Goal: Transaction & Acquisition: Purchase product/service

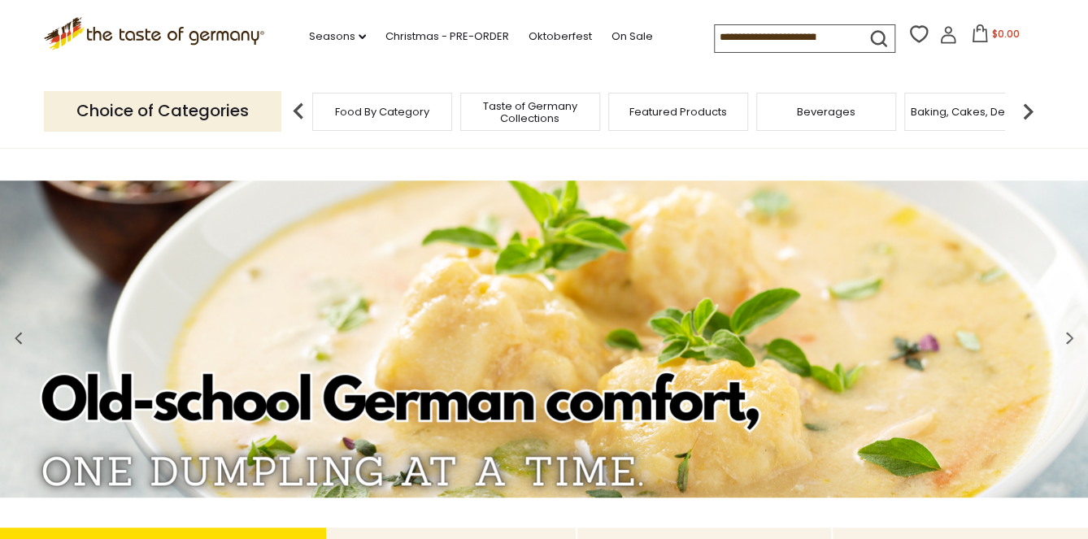
click at [727, 41] on input at bounding box center [783, 36] width 137 height 23
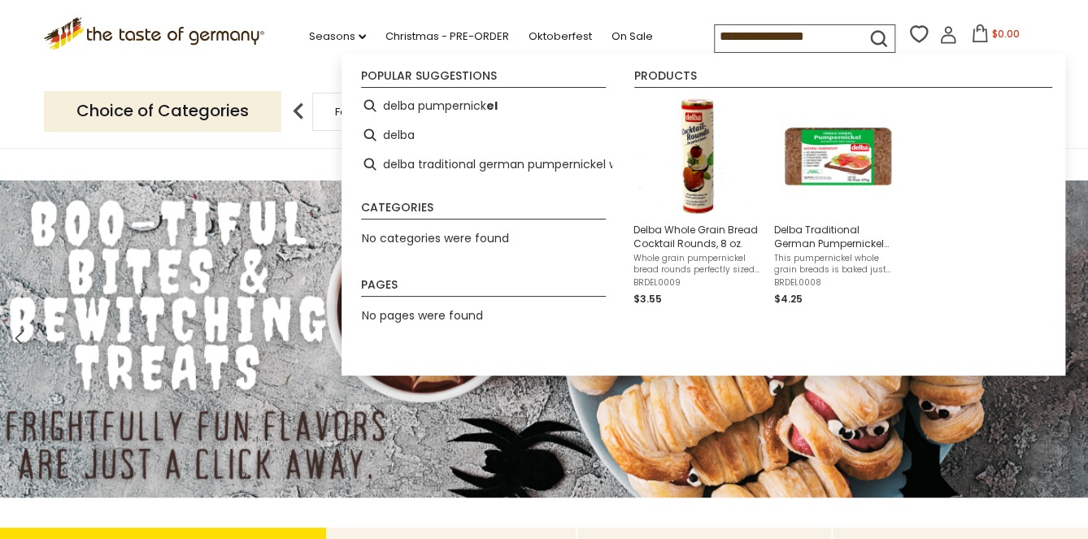
type input "**********"
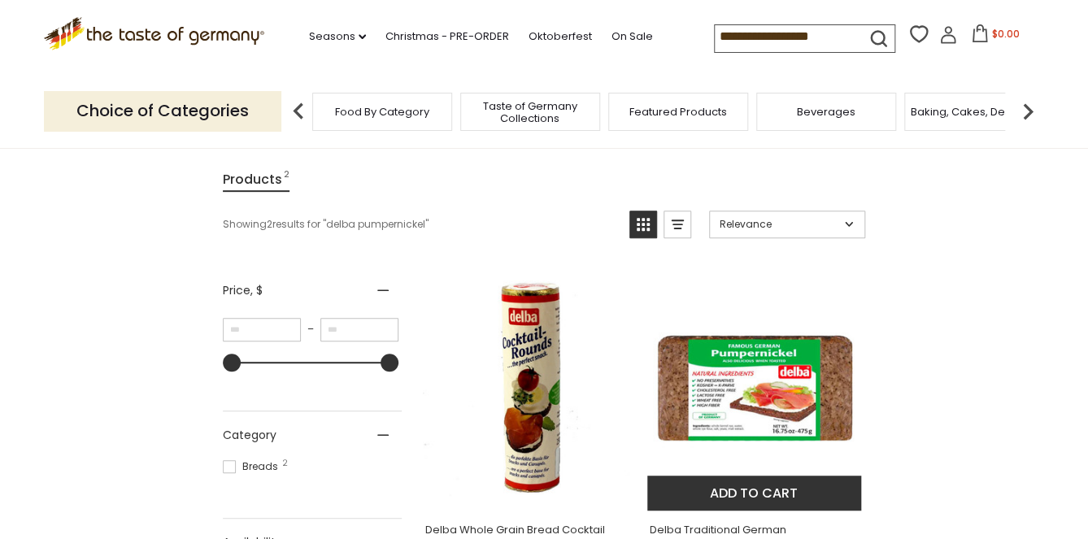
scroll to position [247, 0]
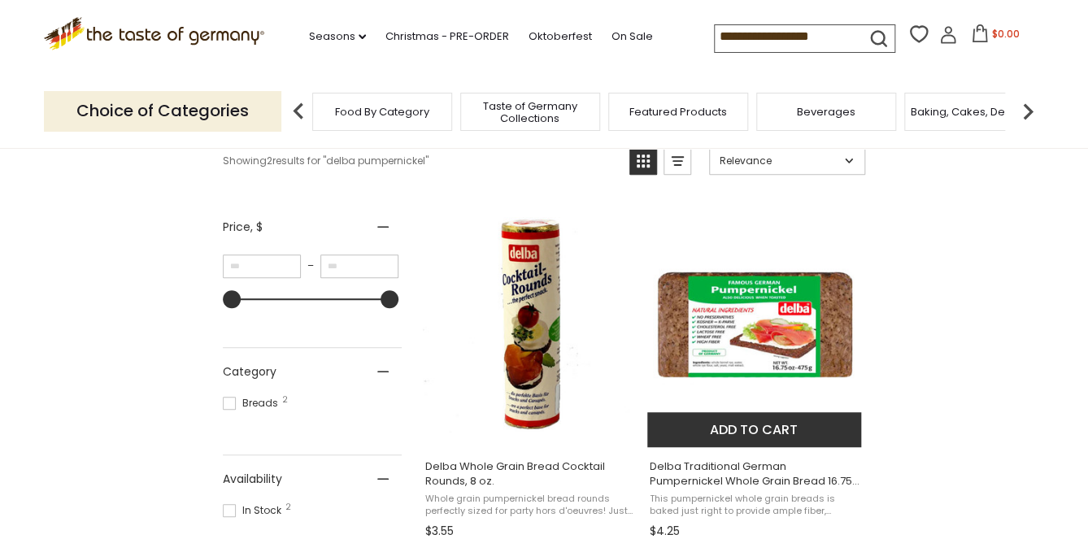
click at [754, 316] on img "Delba Traditional German Pumpernickel Whole Grain Bread 16.75 oz" at bounding box center [754, 324] width 215 height 215
